Goal: Transaction & Acquisition: Purchase product/service

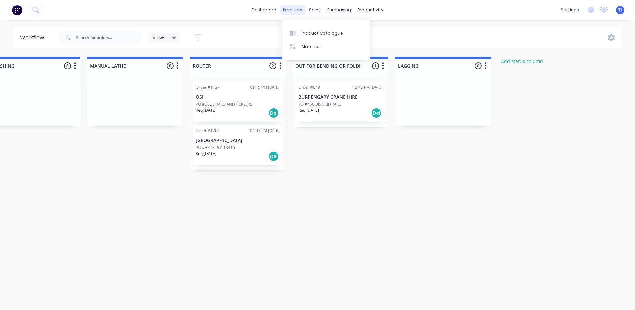
scroll to position [568, 0]
click at [312, 30] on div "Product Catalogue" at bounding box center [321, 33] width 41 height 6
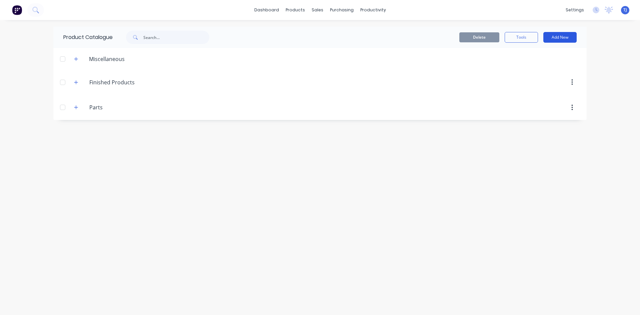
click at [554, 35] on button "Add New" at bounding box center [559, 37] width 33 height 11
click at [525, 68] on div "Product" at bounding box center [544, 68] width 51 height 10
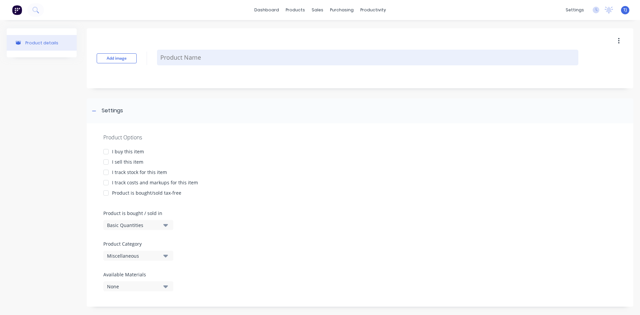
click at [167, 58] on textarea at bounding box center [367, 58] width 421 height 16
type textarea "x"
type textarea "I"
type textarea "x"
type textarea "IN"
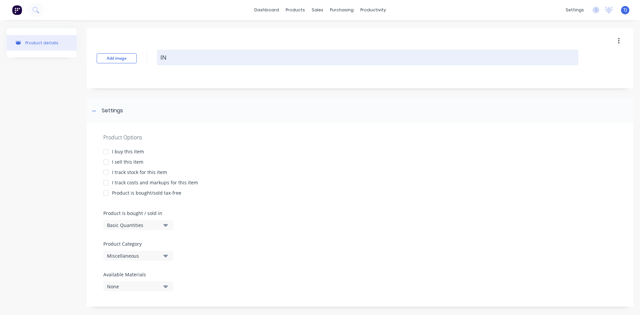
type textarea "x"
type textarea "IND"
type textarea "x"
type textarea "INDE"
type textarea "x"
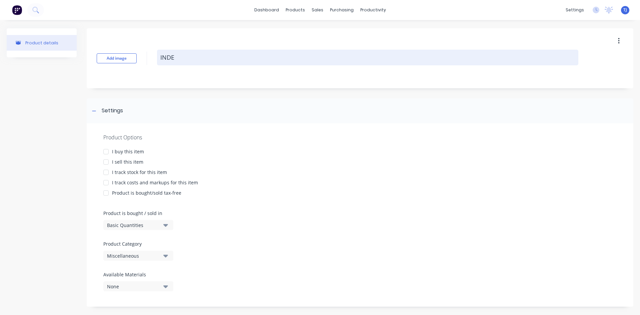
type textarea "INDEX"
type textarea "x"
type textarea "INDEXI"
type textarea "x"
type textarea "INDEXIN"
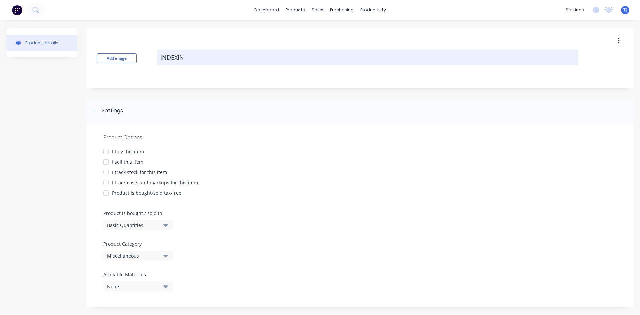
type textarea "x"
type textarea "INDEXING"
type textarea "x"
type textarea "INDEXING"
type textarea "x"
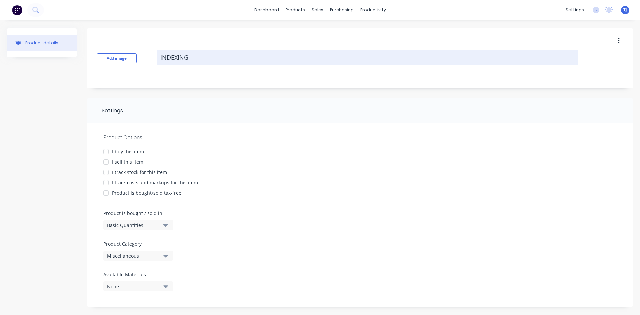
type textarea "INDEXING C"
type textarea "x"
type textarea "INDEXING CH"
type textarea "x"
type textarea "INDEXING CHA"
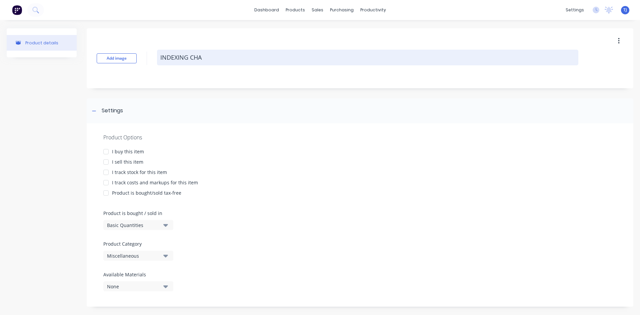
type textarea "x"
type textarea "INDEXING CHAI"
type textarea "x"
type textarea "INDEXING CHAIN"
type textarea "x"
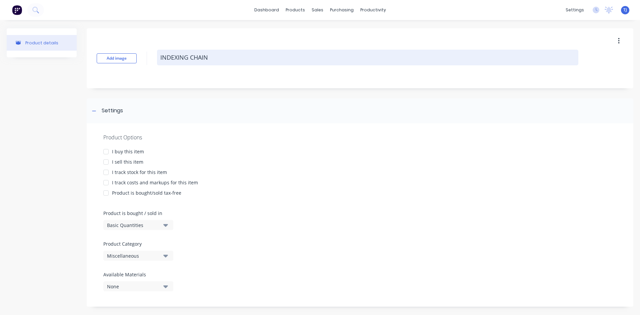
type textarea "INDEXING CHAIN"
type textarea "x"
type textarea "INDEXING CHAIN H"
type textarea "x"
type textarea "INDEXING CHAIN HI"
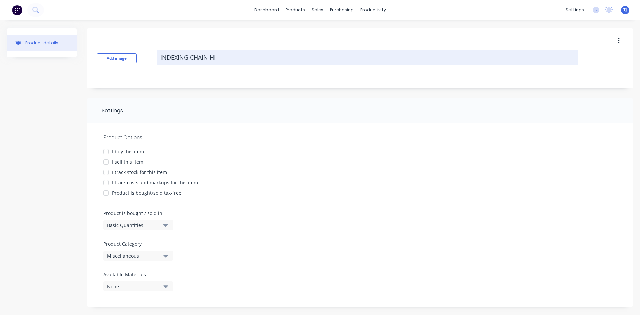
type textarea "x"
type textarea "INDEXING CHAIN HID"
type textarea "x"
type textarea "INDEXING CHAIN HIDE"
type textarea "x"
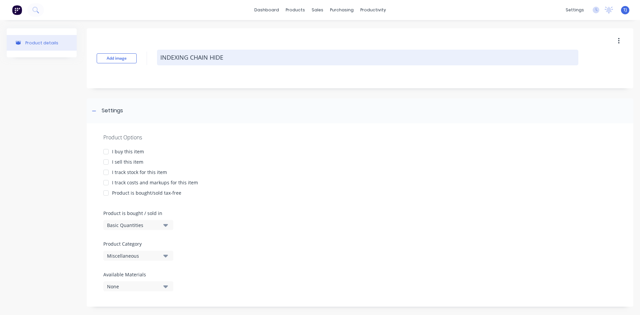
type textarea "INDEXING CHAIN HIDE"
type textarea "x"
type textarea "INDEXING CHAIN HIDE P"
type textarea "x"
type textarea "INDEXING CHAIN HIDE PU"
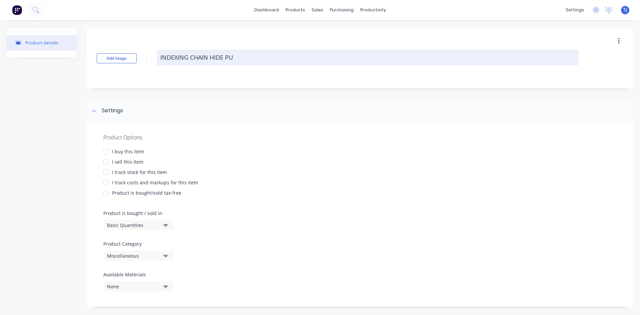
type textarea "x"
type textarea "INDEXING CHAIN HIDE PUL"
type textarea "x"
type textarea "INDEXING CHAIN HIDE PULL"
type textarea "x"
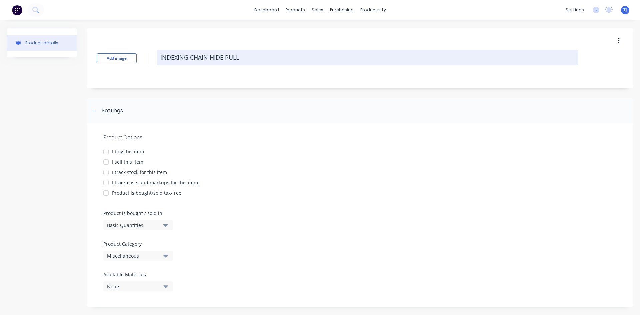
type textarea "INDEXING CHAIN HIDE PULLE"
type textarea "x"
type textarea "INDEXING CHAIN HIDE PULLER"
type textarea "x"
type textarea "INDEXING CHAIN HIDE PULLER"
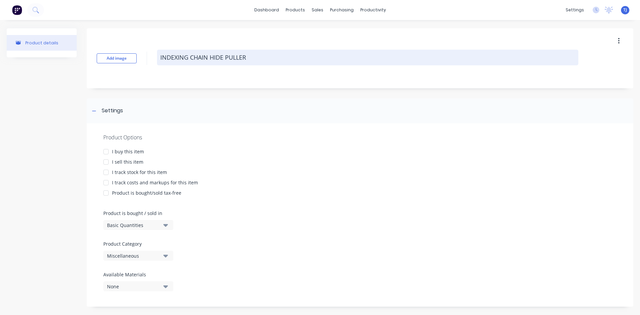
type textarea "x"
type textarea "INDEXING CHAIN HIDE PULLER ("
type textarea "x"
type textarea "INDEXING CHAIN HIDE PULLER (P"
type textarea "x"
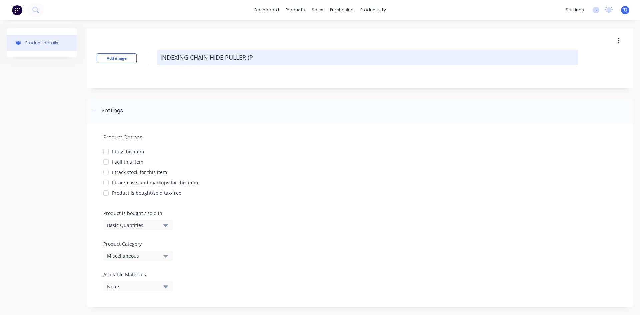
type textarea "INDEXING CHAIN HIDE PULLER (PL"
type textarea "x"
type textarea "INDEXING CHAIN HIDE PULLER (PLA"
type textarea "x"
type textarea "INDEXING CHAIN HIDE PULLER (PLAT"
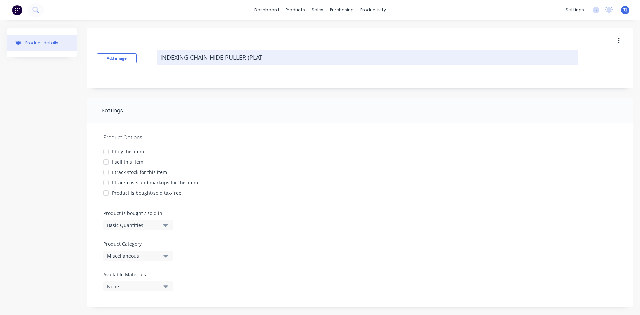
type textarea "x"
type textarea "INDEXING CHAIN HIDE PULLER (PLATE"
type textarea "x"
type textarea "INDEXING CHAIN HIDE PULLER (PLATE"
type textarea "x"
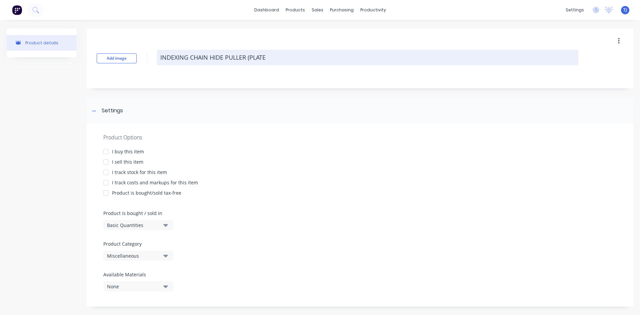
type textarea "INDEXING CHAIN HIDE PULLER (PLATE 1"
type textarea "x"
type textarea "INDEXING CHAIN HIDE PULLER (PLATE 1"
type textarea "x"
type textarea "INDEXING CHAIN HIDE PULLER (PLATE 1 A"
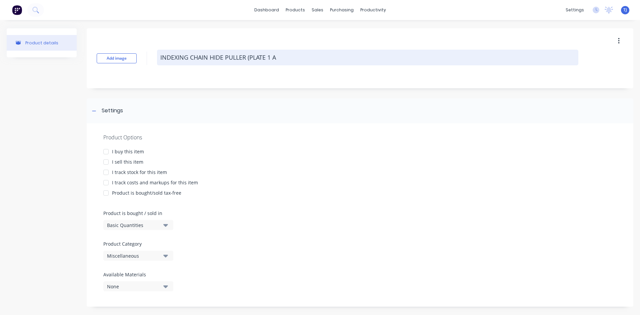
type textarea "x"
type textarea "INDEXING CHAIN HIDE PULLER (PLATE 1 AN"
type textarea "x"
type textarea "INDEXING CHAIN HIDE PULLER (PLATE 1 AND"
type textarea "x"
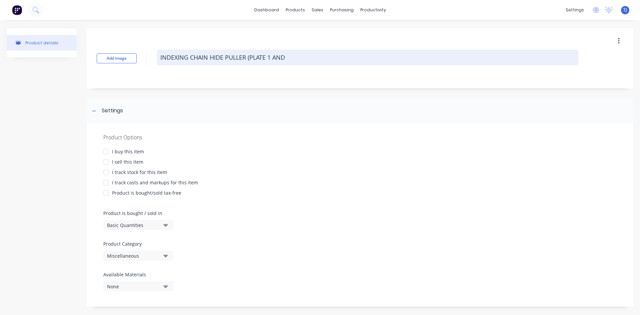
type textarea "INDEXING CHAIN HIDE PULLER (PLATE 1 AND"
type textarea "x"
type textarea "INDEXING CHAIN HIDE PULLER (PLATE 1 AND 2"
type textarea "x"
type textarea "INDEXING CHAIN HIDE PULLER (PLATE 1 AND 2)"
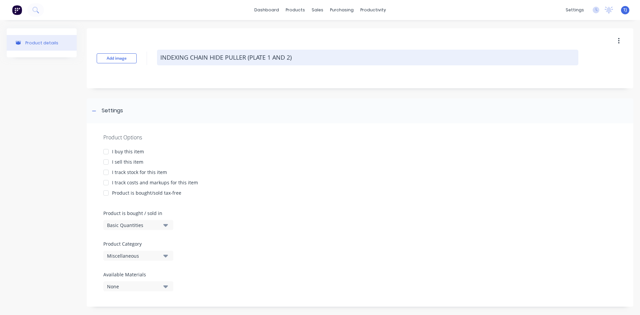
type textarea "x"
type textarea "INDEXING CHAIN HIDE PULLER (PLATE 1 AND 2)"
type textarea "x"
type textarea "INDEXING CHAIN HIDE PULLER (PLATE 1 AND 2) P"
type textarea "x"
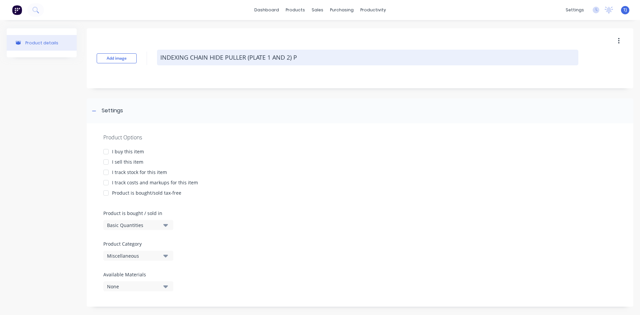
type textarea "INDEXING CHAIN HIDE PULLER (PLATE 1 AND 2) PR"
type textarea "x"
type textarea "INDEXING CHAIN HIDE PULLER (PLATE 1 AND 2) PRI"
type textarea "x"
type textarea "INDEXING CHAIN HIDE PULLER (PLATE 1 AND 2) PRIC"
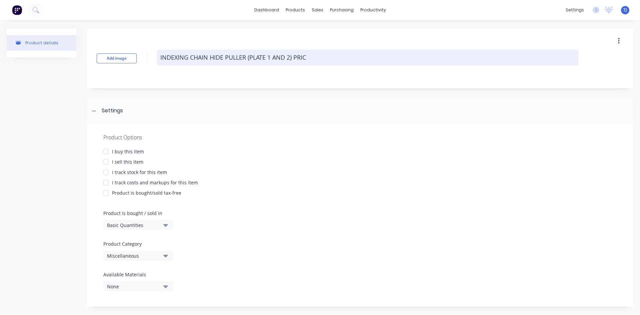
type textarea "x"
type textarea "INDEXING CHAIN HIDE PULLER (PLATE 1 AND 2) PRICE"
type textarea "x"
type textarea "INDEXING CHAIN HIDE PULLER (PLATE 1 AND 2) PRICE"
type textarea "x"
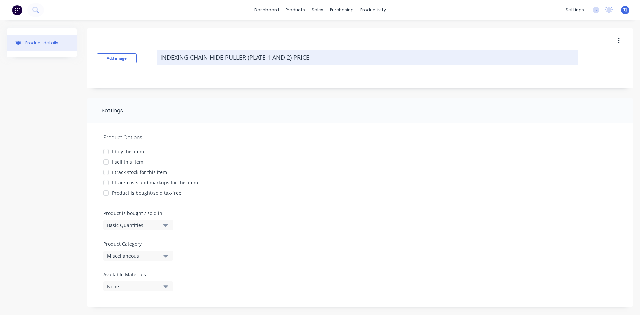
type textarea "INDEXING CHAIN HIDE PULLER (PLATE 1 AND 2) PRICE D"
type textarea "x"
type textarea "INDEXING CHAIN HIDE PULLER (PLATE 1 AND 2) PRICE DO"
type textarea "x"
type textarea "INDEXING CHAIN HIDE PULLER (PLATE 1 AND 2) PRICE DOE"
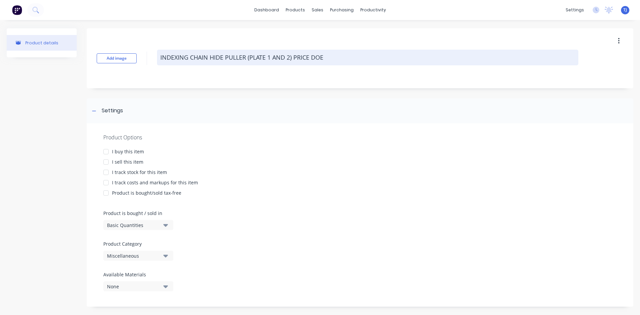
type textarea "x"
type textarea "INDEXING CHAIN HIDE PULLER (PLATE 1 AND 2) PRICE DOES"
type textarea "x"
type textarea "INDEXING CHAIN HIDE PULLER (PLATE 1 AND 2) PRICE DOES"
type textarea "x"
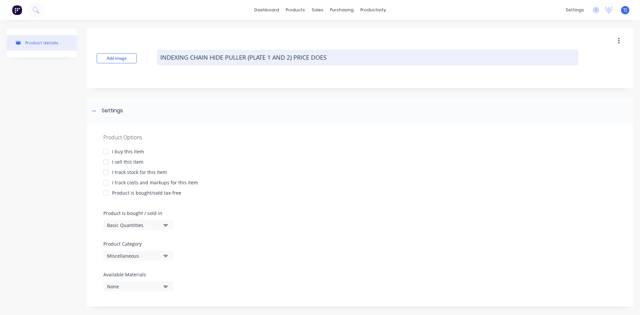
type textarea "INDEXING CHAIN HIDE PULLER (PLATE 1 AND 2) PRICE DOES N"
type textarea "x"
type textarea "INDEXING CHAIN HIDE PULLER (PLATE 1 AND 2) PRICE DOES NO"
type textarea "x"
type textarea "INDEXING CHAIN HIDE PULLER (PLATE 1 AND 2) PRICE DOES NOT"
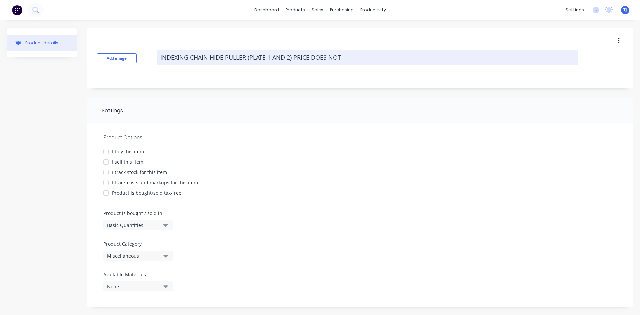
type textarea "x"
type textarea "INDEXING CHAIN HIDE PULLER (PLATE 1 AND 2) PRICE DOES NOT"
type textarea "x"
type textarea "INDEXING CHAIN HIDE PULLER (PLATE 1 AND 2) PRICE DOES NOT I"
type textarea "x"
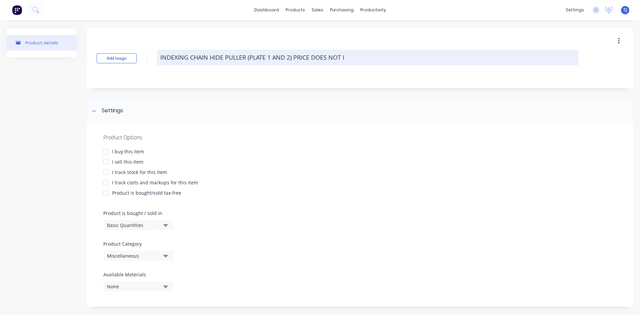
type textarea "INDEXING CHAIN HIDE PULLER (PLATE 1 AND 2) PRICE DOES NOT IN"
type textarea "x"
type textarea "INDEXING CHAIN HIDE PULLER (PLATE 1 AND 2) PRICE DOES NOT INC"
type textarea "x"
type textarea "INDEXING CHAIN HIDE PULLER (PLATE 1 AND 2) PRICE DOES NOT INCL"
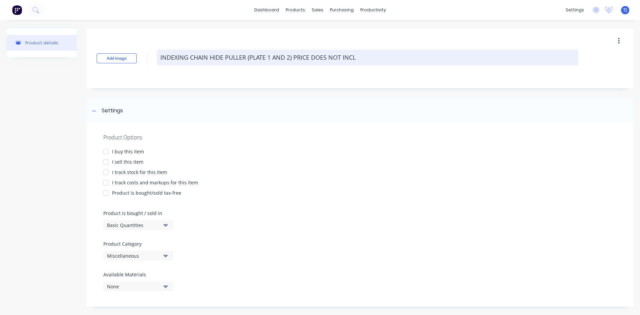
type textarea "x"
type textarea "INDEXING CHAIN HIDE PULLER (PLATE 1 AND 2) PRICE DOES NOT INCL"
type textarea "x"
type textarea "INDEXING CHAIN HIDE PULLER (PLATE 1 AND 2) PRICE DOES NOT INCL S"
type textarea "x"
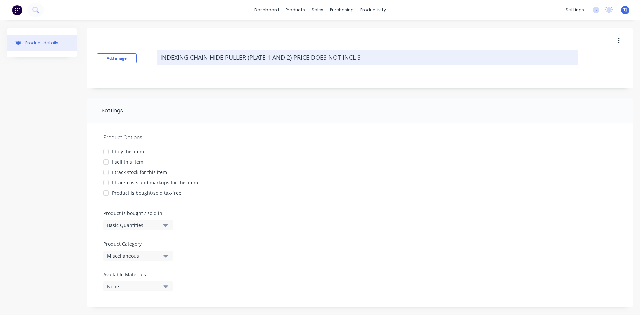
type textarea "INDEXING CHAIN HIDE PULLER (PLATE 1 AND 2) PRICE DOES NOT INCL SP"
type textarea "x"
type textarea "INDEXING CHAIN HIDE PULLER (PLATE 1 AND 2) PRICE DOES NOT INCL SPR"
type textarea "x"
type textarea "INDEXING CHAIN HIDE PULLER (PLATE 1 AND 2) PRICE DOES NOT INCL SPRI"
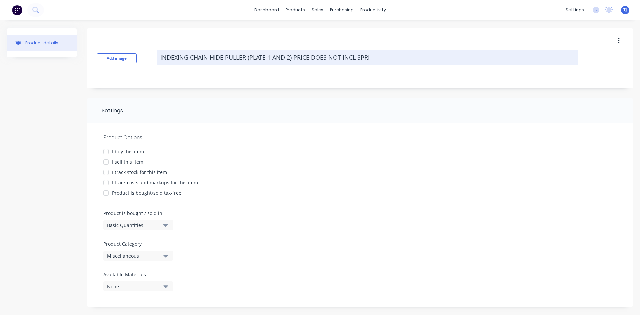
type textarea "x"
type textarea "INDEXING CHAIN HIDE PULLER (PLATE 1 AND 2) PRICE DOES NOT INCL SPRIN"
type textarea "x"
type textarea "INDEXING CHAIN HIDE PULLER (PLATE 1 AND 2) PRICE DOES NOT INCL SPRING"
type textarea "x"
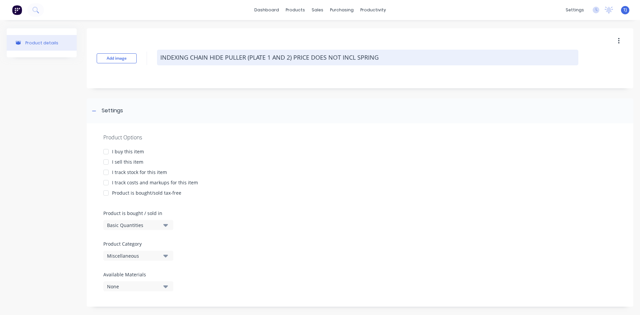
type textarea "INDEXING CHAIN HIDE PULLER (PLATE 1 AND 2) PRICE DOES NOT INCL SPRING"
type textarea "x"
type textarea "INDEXING CHAIN HIDE PULLER (PLATE 1 AND 2) PRICE DOES NOT INCL SPRING O"
type textarea "x"
type textarea "INDEXING CHAIN HIDE PULLER (PLATE 1 AND 2) PRICE DOES NOT INCL SPRING OR"
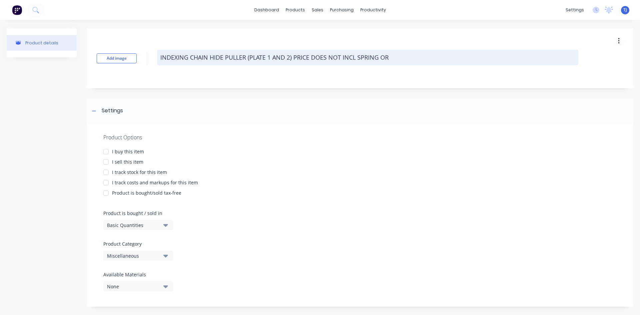
type textarea "x"
type textarea "INDEXING CHAIN HIDE PULLER (PLATE 1 AND 2) PRICE DOES NOT INCL SPRING OR"
type textarea "x"
type textarea "INDEXING CHAIN HIDE PULLER (PLATE 1 AND 2) PRICE DOES NOT INCL SPRING OR B"
type textarea "x"
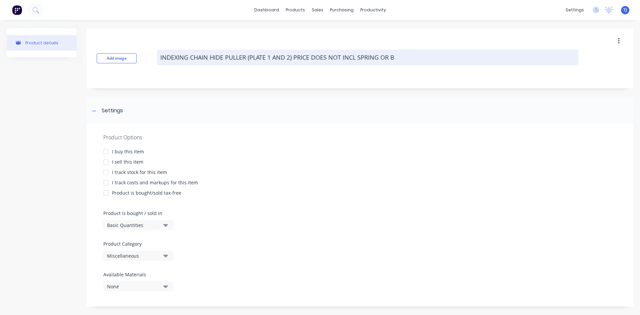
type textarea "INDEXING CHAIN HIDE PULLER (PLATE 1 AND 2) PRICE DOES NOT INCL SPRING OR BE"
type textarea "x"
type textarea "INDEXING CHAIN HIDE PULLER (PLATE 1 AND 2) PRICE DOES NOT INCL SPRING OR BEA"
type textarea "x"
type textarea "INDEXING CHAIN HIDE PULLER (PLATE 1 AND 2) PRICE DOES NOT INCL SPRING OR BEAR"
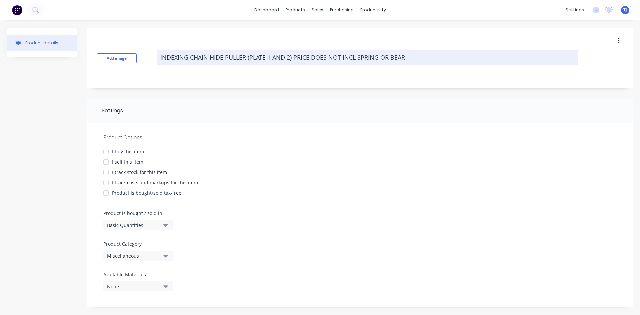
type textarea "x"
type textarea "INDEXING CHAIN HIDE PULLER (PLATE 1 AND 2) PRICE DOES NOT INCL SPRING OR BEARI"
type textarea "x"
type textarea "INDEXING CHAIN HIDE PULLER (PLATE 1 AND 2) PRICE DOES NOT INCL SPRING OR BEARIN"
type textarea "x"
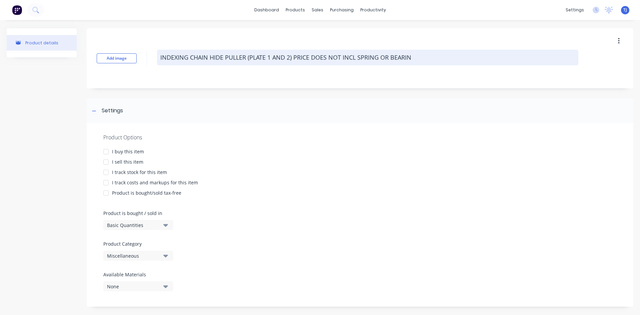
type textarea "INDEXING CHAIN HIDE PULLER (PLATE 1 AND 2) PRICE DOES NOT INCL SPRING OR BEARING"
type textarea "x"
type textarea "INDEXING CHAIN HIDE PULLER (PLATE 1 AND 2) PRICE DOES NOT INCL SPRING OR BEARIN…"
type textarea "x"
type textarea "INDEXING CHAIN HIDE PULLER (PLATE 1 AND 2) PRICE DOES NOT INCL SPRING OR BEARIN…"
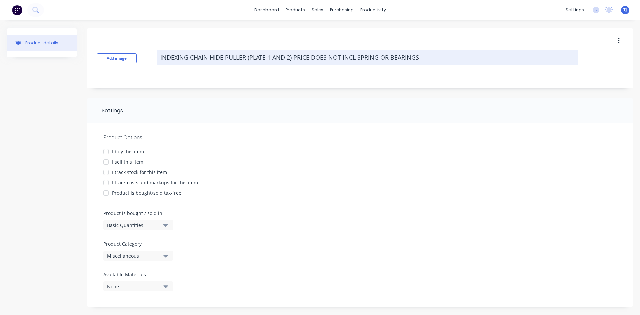
type textarea "x"
type textarea "INDEXING CHAIN HIDE PULLER (PLATE 1 AND 2) PRICE DOES NOT INCL SPRING OR BEARIN…"
type textarea "x"
type textarea "INDEXING CHAIN HIDE PULLER (PLATE 1 AND 2) PRICE DOES NOT INCL SPRING OR BEARIN…"
type textarea "x"
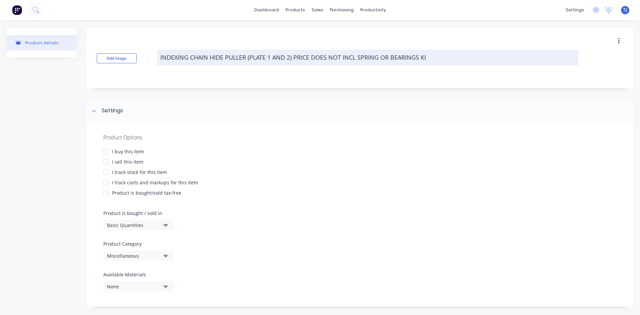
type textarea "INDEXING CHAIN HIDE PULLER (PLATE 1 AND 2) PRICE DOES NOT INCL SPRING OR BEARIN…"
type textarea "x"
type textarea "INDEXING CHAIN HIDE PULLER (PLATE 1 AND 2) PRICE DOES NOT INCL SPRING OR BEARIN…"
type textarea "x"
type textarea "INDEXING CHAIN HIDE PULLER (PLATE 1 AND 2) PRICE DOES NOT INCL SPRING OR BEARIN…"
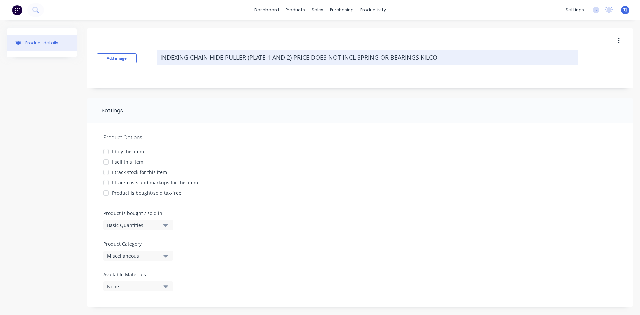
type textarea "x"
type textarea "INDEXING CHAIN HIDE PULLER (PLATE 1 AND 2) PRICE DOES NOT INCL SPRING OR BEARIN…"
type textarea "x"
type textarea "INDEXING CHAIN HIDE PULLER (PLATE 1 AND 2) PRICE DOES NOT INCL SPRING OR BEARIN…"
type textarea "x"
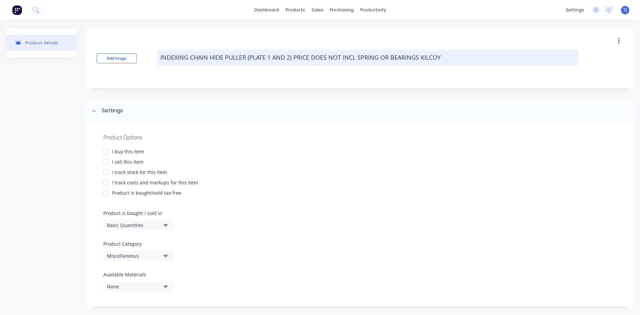
type textarea "INDEXING CHAIN HIDE PULLER (PLATE 1 AND 2) PRICE DOES NOT INCL SPRING OR BEARIN…"
type textarea "x"
type textarea "INDEXING CHAIN HIDE PULLER (PLATE 1 AND 2) PRICE DOES NOT INCL SPRING OR BEARIN…"
type textarea "x"
type textarea "INDEXING CHAIN HIDE PULLER (PLATE 1 AND 2) PRICE DOES NOT INCL SPRING OR BEARIN…"
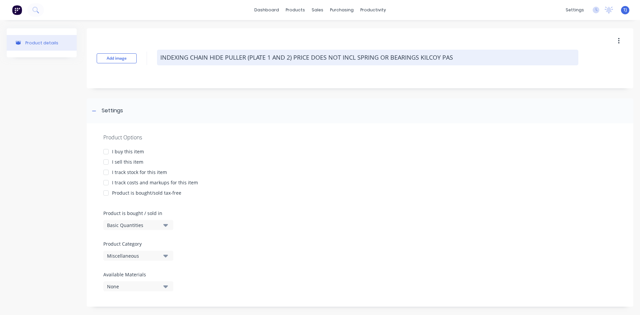
type textarea "x"
type textarea "INDEXING CHAIN HIDE PULLER (PLATE 1 AND 2) PRICE DOES NOT INCL SPRING OR BEARIN…"
type textarea "x"
type textarea "INDEXING CHAIN HIDE PULLER (PLATE 1 AND 2) PRICE DOES NOT INCL SPRING OR BEARIN…"
type textarea "x"
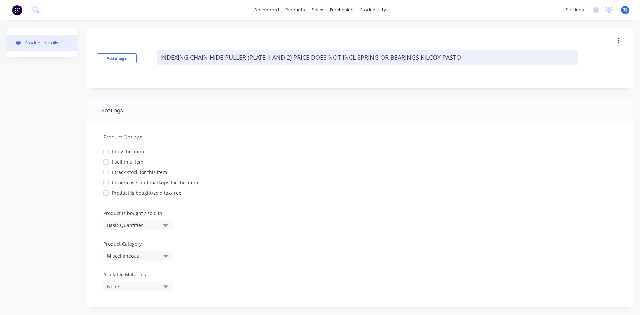
type textarea "INDEXING CHAIN HIDE PULLER (PLATE 1 AND 2) PRICE DOES NOT INCL SPRING OR BEARIN…"
type textarea "x"
type textarea "INDEXING CHAIN HIDE PULLER (PLATE 1 AND 2) PRICE DOES NOT INCL SPRING OR BEARIN…"
type textarea "x"
type textarea "INDEXING CHAIN HIDE PULLER (PLATE 1 AND 2) PRICE DOES NOT INCL SPRING OR BEARIN…"
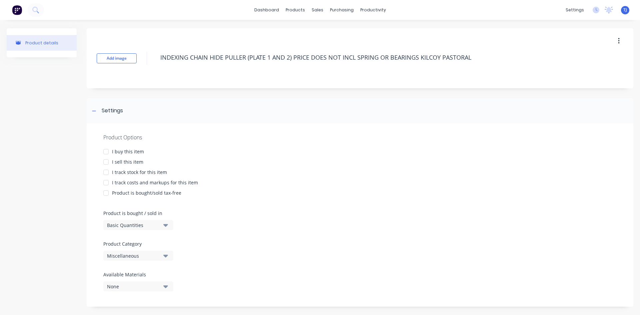
click at [106, 160] on div at bounding box center [105, 161] width 13 height 13
type textarea "x"
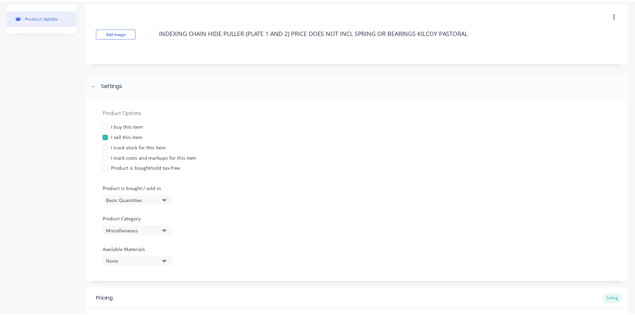
scroll to position [100, 0]
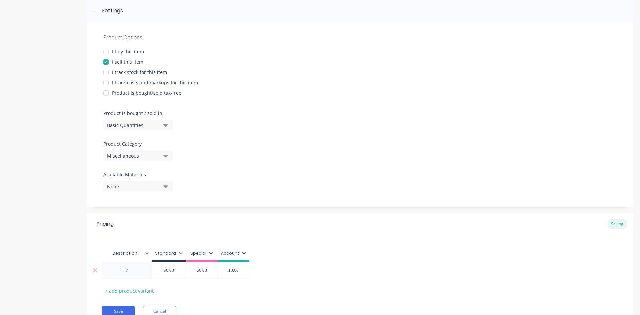
click at [133, 263] on div at bounding box center [127, 270] width 50 height 17
click at [132, 266] on div at bounding box center [127, 270] width 50 height 17
type textarea "INDEXING CHAIN HIDE PULLER (PLATE 1 AND 2) PRICE DOES NOT INCL SPRING OR BEARIN…"
type textarea "x"
type textarea "INDEXING CHAIN HIDE PULLER (PLATE 1 AND 2) PRICE DOES NOT INCL SPRING OR BEARIN…"
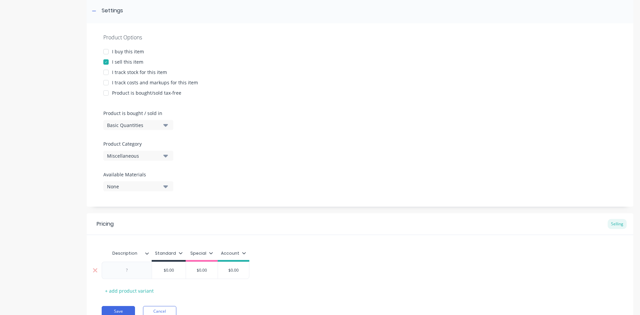
click at [124, 274] on div at bounding box center [126, 270] width 33 height 9
type textarea "x"
click at [124, 309] on button "Save" at bounding box center [118, 311] width 33 height 11
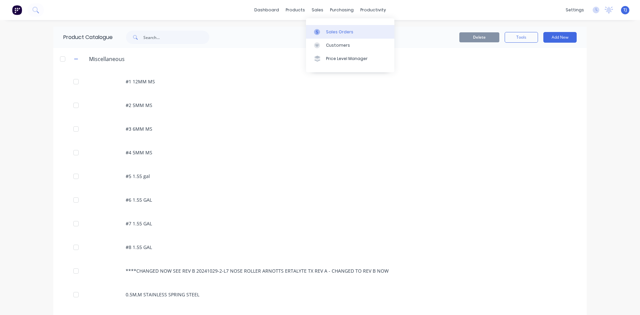
click at [330, 30] on div "Sales Orders" at bounding box center [339, 32] width 27 height 6
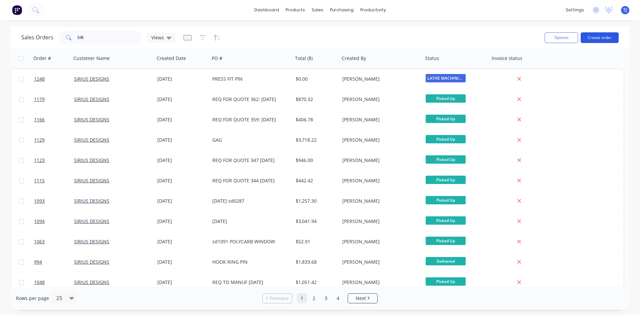
click at [605, 37] on button "Create order" at bounding box center [599, 37] width 38 height 11
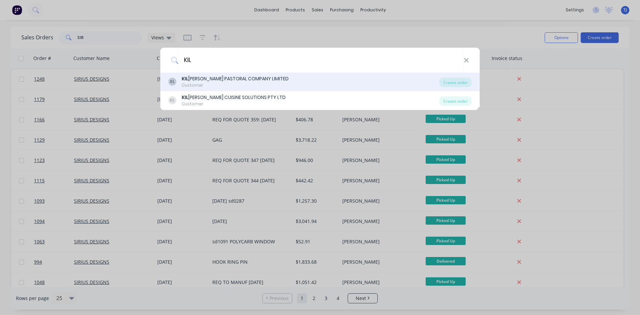
click at [222, 77] on div "[PERSON_NAME] PASTORAL COMPANY LIMITED" at bounding box center [235, 78] width 107 height 7
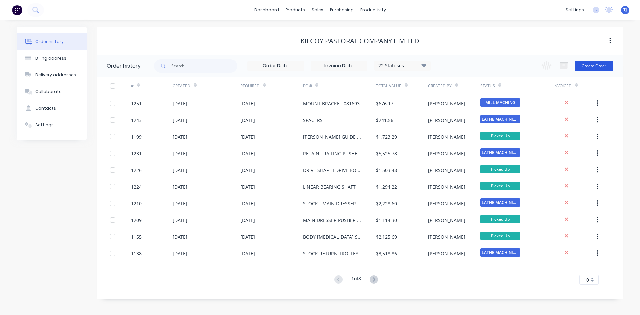
click at [591, 64] on button "Create Order" at bounding box center [593, 66] width 39 height 11
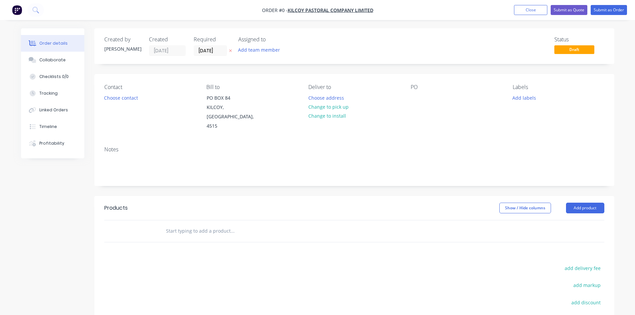
click at [422, 102] on div "PO" at bounding box center [455, 107] width 91 height 47
click at [415, 97] on div at bounding box center [415, 98] width 11 height 10
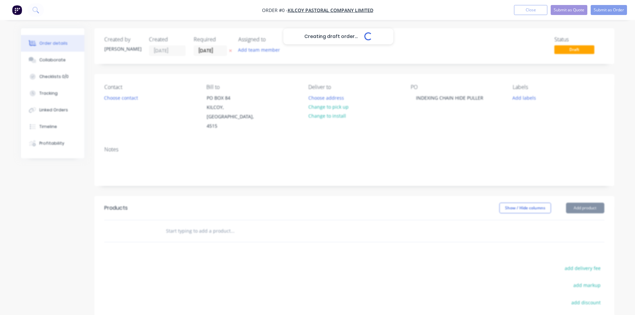
click at [198, 219] on div "Creating draft order... Loading... Order details Collaborate Checklists 0/0 Tra…" at bounding box center [317, 220] width 606 height 384
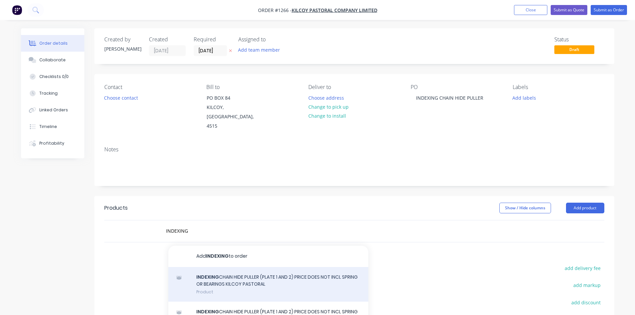
click at [169, 267] on div "INDEXING CHAIN HIDE PULLER (PLATE 1 AND 2) PRICE DOES NOT INCL SPRING OR BEARIN…" at bounding box center [268, 284] width 200 height 35
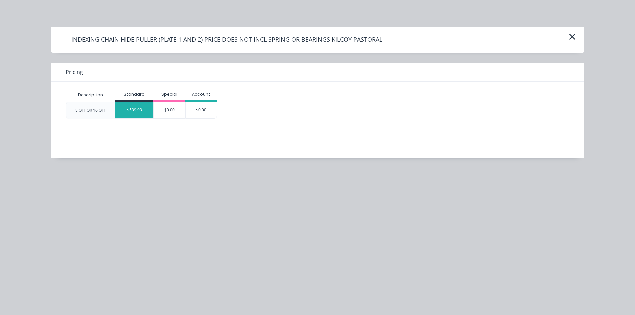
click at [142, 112] on div "$539.93" at bounding box center [134, 110] width 38 height 16
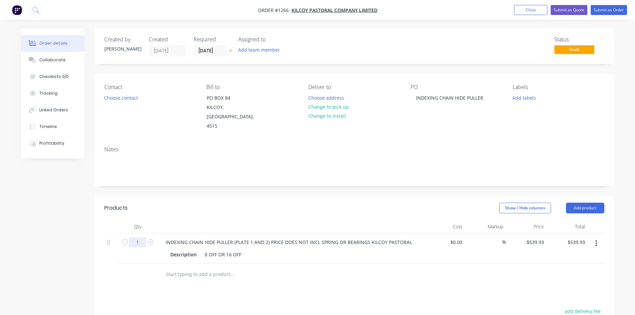
click at [142, 237] on input "1" at bounding box center [137, 242] width 17 height 10
click at [621, 9] on button "Submit as Order" at bounding box center [608, 10] width 36 height 10
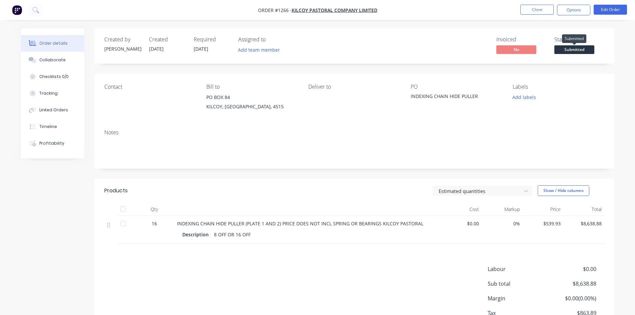
click at [583, 48] on span "Submitted" at bounding box center [574, 49] width 40 height 8
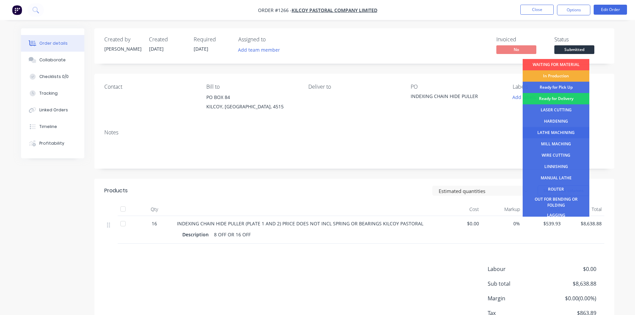
click at [560, 130] on div "LATHE MACHINING" at bounding box center [555, 132] width 67 height 11
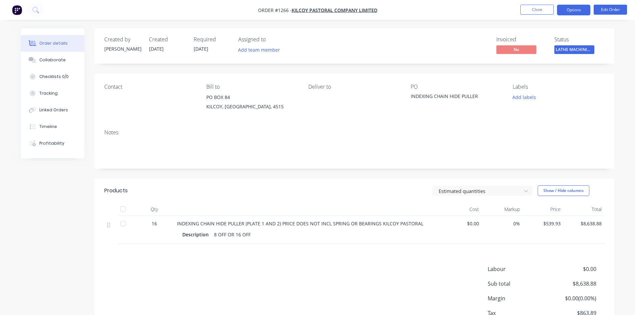
click at [578, 10] on button "Options" at bounding box center [573, 10] width 33 height 11
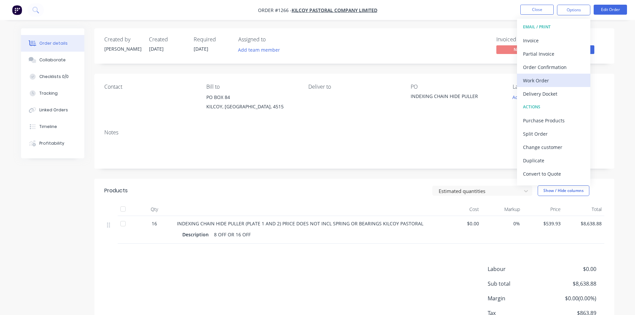
click at [531, 80] on div "Work Order" at bounding box center [553, 81] width 61 height 10
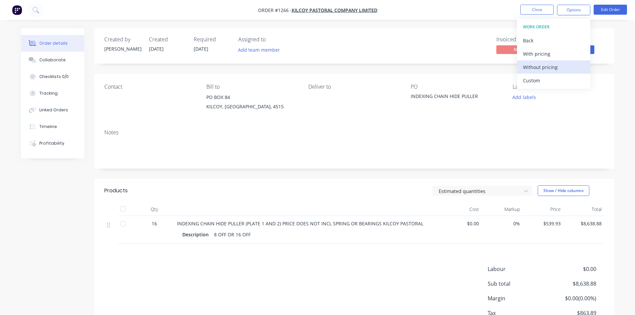
click at [531, 71] on div "Without pricing" at bounding box center [553, 67] width 61 height 10
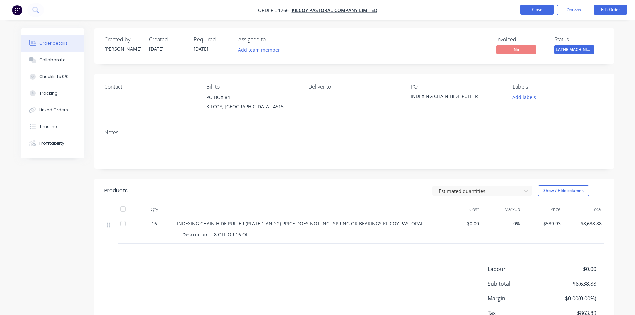
click at [536, 11] on button "Close" at bounding box center [536, 10] width 33 height 10
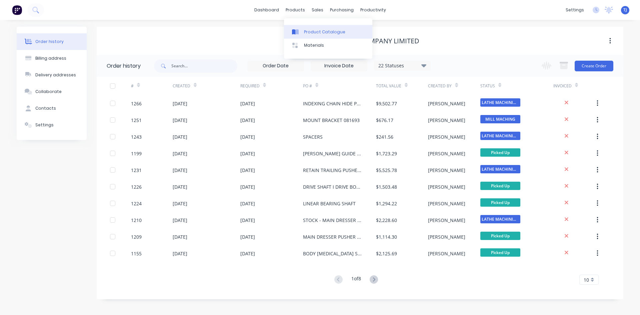
click at [305, 32] on div "Product Catalogue" at bounding box center [324, 32] width 41 height 6
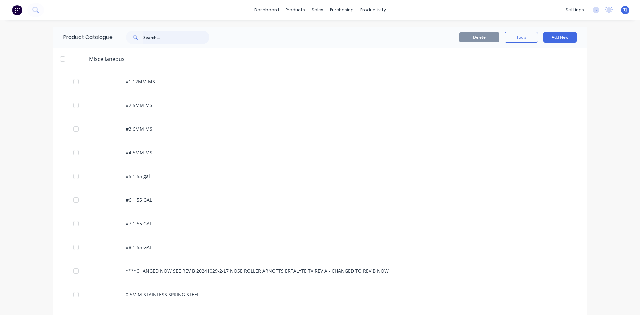
click at [161, 37] on input "text" at bounding box center [176, 37] width 66 height 13
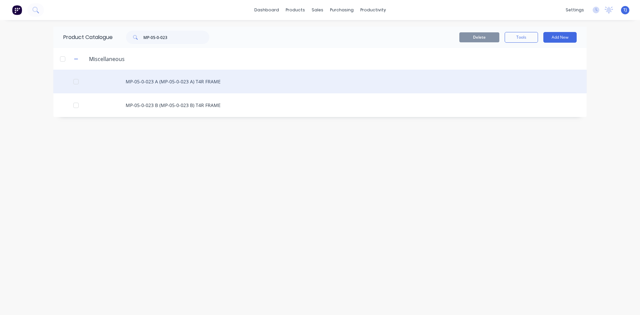
click at [190, 83] on div "MP-05-0-023 A (MP-05-0-023 A) T4R FRAME" at bounding box center [319, 82] width 533 height 24
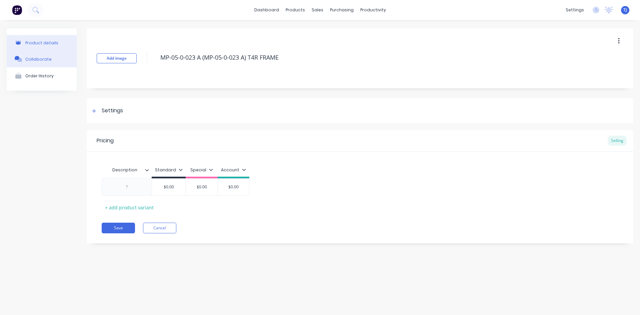
click at [46, 59] on div "Collaborate" at bounding box center [38, 59] width 26 height 5
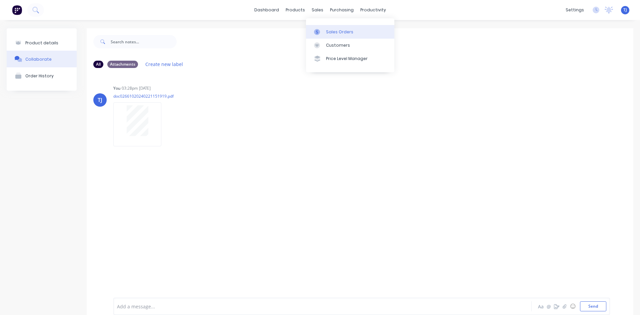
click at [330, 32] on div "Sales Orders" at bounding box center [339, 32] width 27 height 6
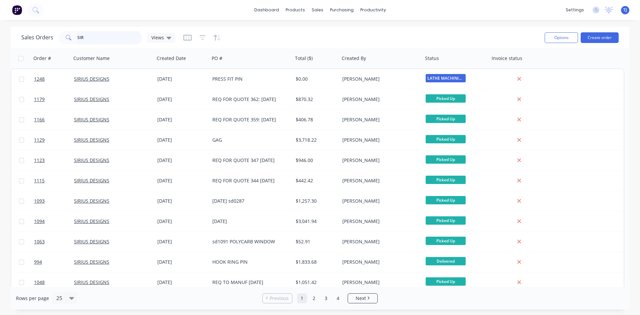
click at [90, 41] on input "SIR" at bounding box center [109, 37] width 65 height 13
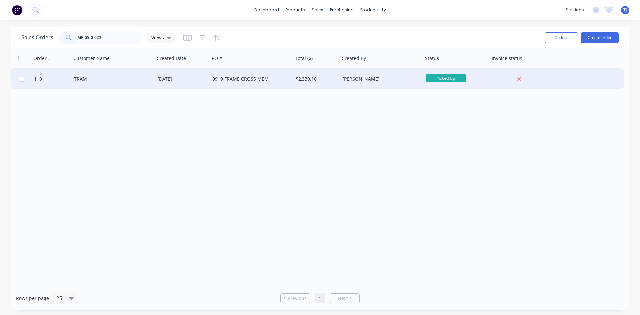
click at [187, 81] on div "[DATE]" at bounding box center [182, 79] width 50 height 7
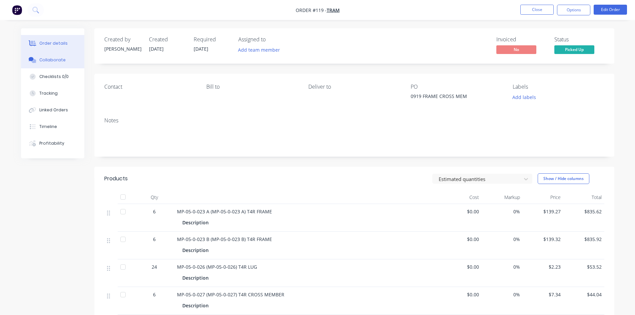
click at [40, 63] on button "Collaborate" at bounding box center [52, 60] width 63 height 17
